Goal: Task Accomplishment & Management: Use online tool/utility

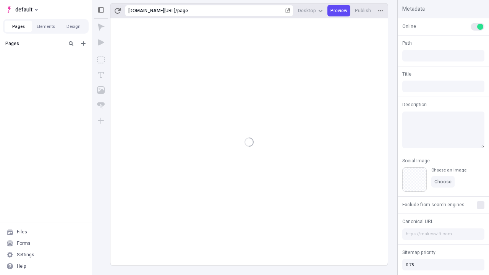
type input "/page"
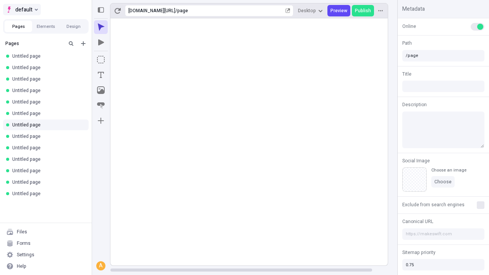
click at [21, 10] on span "default" at bounding box center [23, 9] width 17 height 9
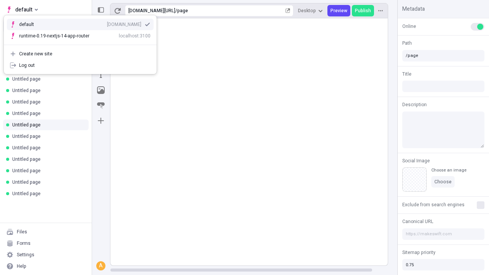
click at [80, 54] on div "Create new site" at bounding box center [84, 54] width 131 height 6
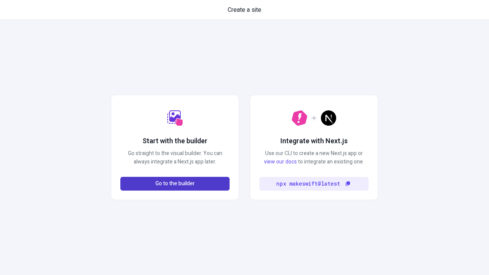
click at [175, 184] on span "Go to the builder" at bounding box center [174, 183] width 39 height 8
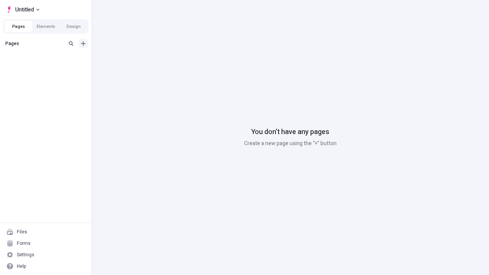
click at [83, 44] on icon "Add new" at bounding box center [83, 43] width 5 height 5
click at [124, 59] on span "Blank page" at bounding box center [128, 59] width 47 height 6
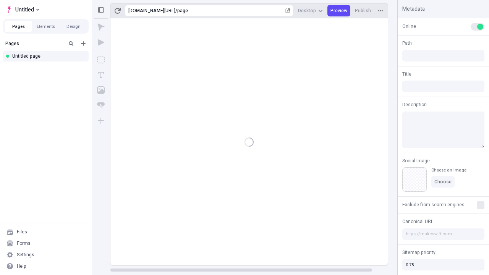
type input "/page"
click at [101, 60] on icon "Box" at bounding box center [101, 60] width 8 height 8
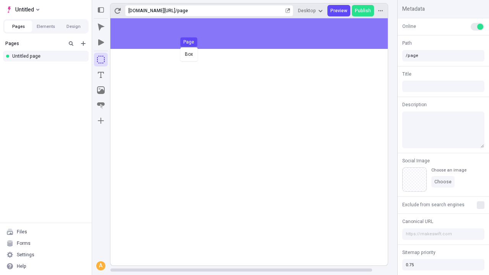
click at [257, 34] on div "Box Page" at bounding box center [244, 137] width 489 height 275
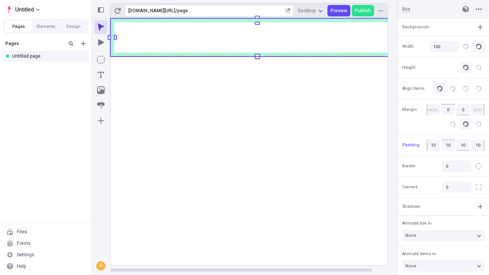
click at [101, 90] on icon "Image" at bounding box center [101, 90] width 8 height 8
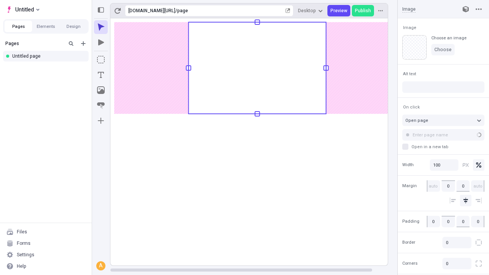
click at [101, 75] on icon "Text" at bounding box center [101, 75] width 6 height 6
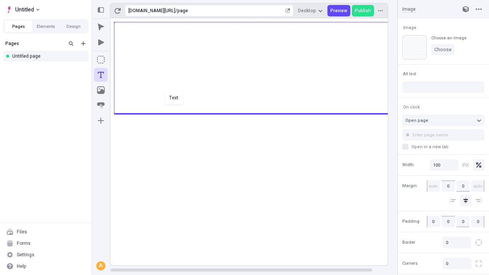
click at [257, 113] on div "Text" at bounding box center [244, 137] width 489 height 275
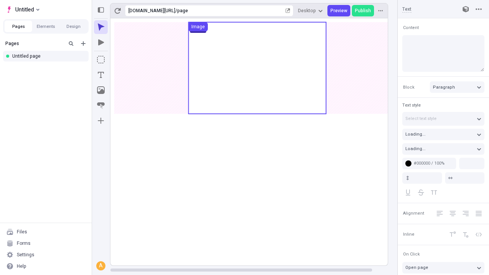
type input "18"
type input "1.5"
type textarea "Continually whiteboard revolutionary solutions, to rapidiously deliver parallel…"
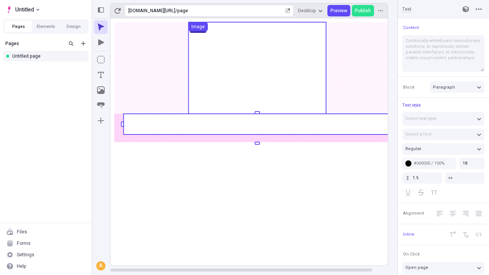
click at [257, 124] on rect at bounding box center [256, 124] width 267 height 21
click at [257, 124] on rect at bounding box center [257, 141] width 294 height 247
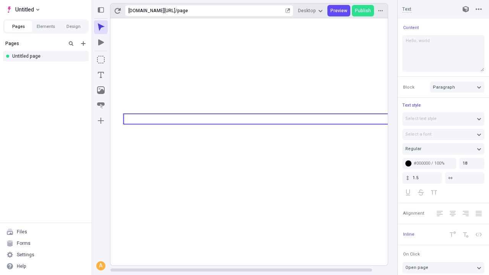
type textarea "Hello, world!"
click at [101, 90] on icon "Image" at bounding box center [101, 90] width 8 height 8
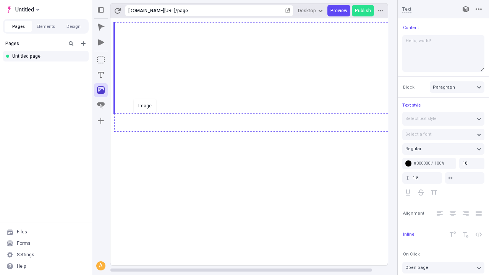
click at [257, 131] on div "Image" at bounding box center [244, 137] width 489 height 275
